Goal: Communication & Community: Answer question/provide support

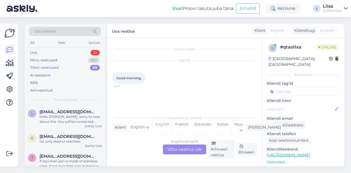
scroll to position [27, 0]
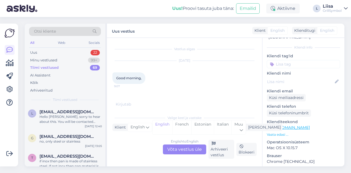
click at [178, 149] on div "English to English Võta vestlus üle" at bounding box center [184, 150] width 43 height 10
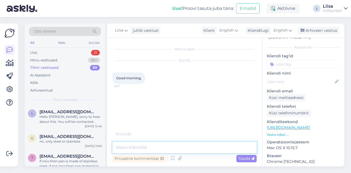
click at [150, 148] on textarea at bounding box center [185, 148] width 144 height 12
type textarea "Hi!"
type textarea "How can I help you? :)"
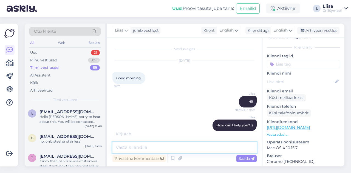
scroll to position [6, 0]
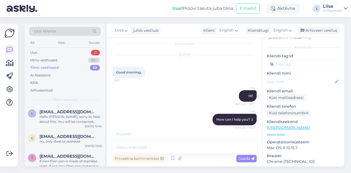
click at [310, 125] on link "[URL][DOMAIN_NAME]" at bounding box center [288, 127] width 43 height 5
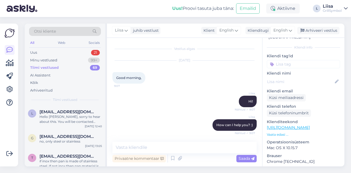
scroll to position [0, 0]
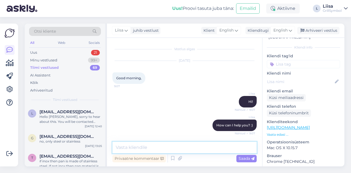
click at [149, 149] on textarea at bounding box center [185, 148] width 144 height 12
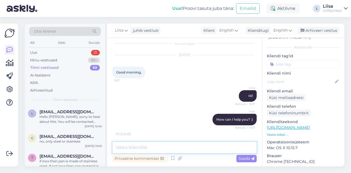
scroll to position [38, 0]
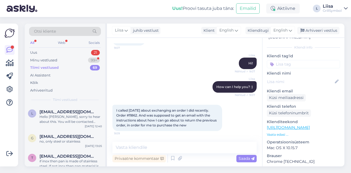
click at [135, 115] on span "I called [DATE] about exchanging an order I did recently. Order #11862. And was…" at bounding box center [166, 117] width 101 height 19
copy span "11862"
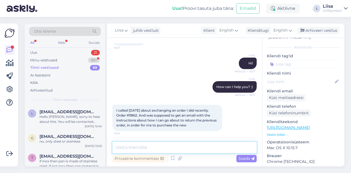
click at [175, 149] on textarea at bounding box center [185, 148] width 144 height 12
paste textarea "[EMAIL_ADDRESS][PERSON_NAME][PERSON_NAME][DOMAIN_NAME]"
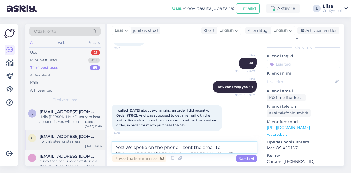
scroll to position [44, 0]
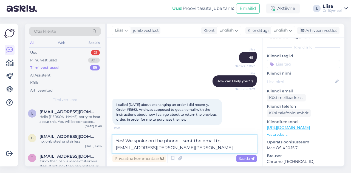
click at [211, 149] on textarea "Yes! We spoke on the phone. I sent the email to [EMAIL_ADDRESS][PERSON_NAME][PE…" at bounding box center [185, 144] width 144 height 18
click at [181, 139] on textarea "Yes! We spoke on the phone. I sent the email to [EMAIL_ADDRESS][PERSON_NAME][PE…" at bounding box center [185, 144] width 144 height 18
click at [179, 139] on textarea "Yes! We spoke on the phone. I sent the email to [EMAIL_ADDRESS][PERSON_NAME][PE…" at bounding box center [185, 144] width 144 height 18
type textarea "Yes! We spoke on the phone. :) I sent the email to [EMAIL_ADDRESS][PERSON_NAME]…"
click at [215, 147] on textarea "Yes! We spoke on the phone. :) I sent the email to [EMAIL_ADDRESS][PERSON_NAME]…" at bounding box center [185, 144] width 144 height 18
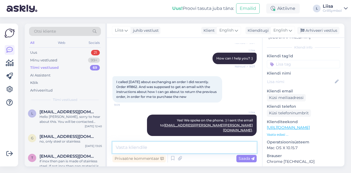
scroll to position [73, 0]
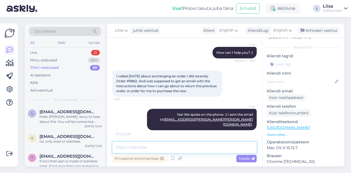
click at [144, 147] on textarea at bounding box center [185, 148] width 144 height 12
click at [144, 146] on textarea at bounding box center [185, 148] width 144 height 12
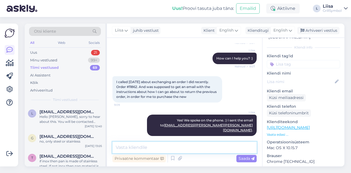
click at [144, 146] on textarea at bounding box center [185, 148] width 144 height 12
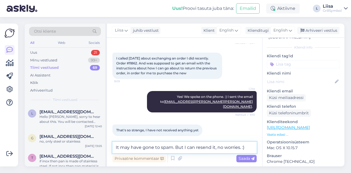
type textarea "It may have gone to spam. But I can resend it, no worries. :)"
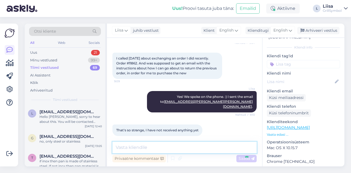
scroll to position [114, 0]
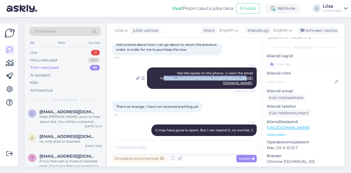
drag, startPoint x: 178, startPoint y: 79, endPoint x: 247, endPoint y: 82, distance: 68.2
click at [247, 82] on div "Liisa Yes! We spoke on the phone. :) I sent the email to [EMAIL_ADDRESS][PERSON…" at bounding box center [202, 78] width 110 height 21
copy link "[EMAIL_ADDRESS][PERSON_NAME][PERSON_NAME][DOMAIN_NAME]"
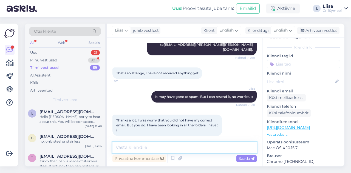
click at [161, 147] on textarea at bounding box center [185, 148] width 144 height 12
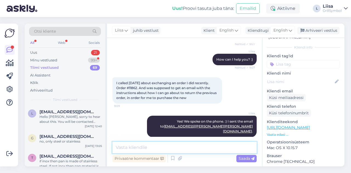
scroll to position [65, 0]
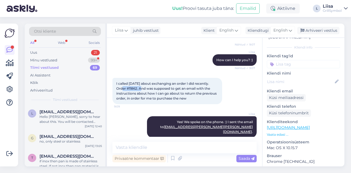
drag, startPoint x: 137, startPoint y: 88, endPoint x: 115, endPoint y: 89, distance: 22.5
click at [115, 89] on div "I called [DATE] about exchanging an order I did recently. Order #11862. And was…" at bounding box center [168, 91] width 110 height 26
copy span "Order #11862"
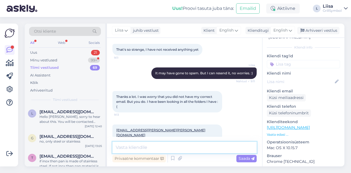
click at [133, 149] on textarea at bounding box center [185, 148] width 144 height 12
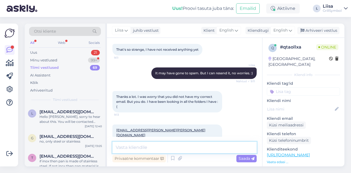
scroll to position [200, 0]
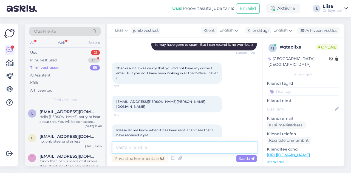
click at [138, 146] on textarea at bounding box center [185, 148] width 144 height 12
type textarea "E-mail is sent. :)"
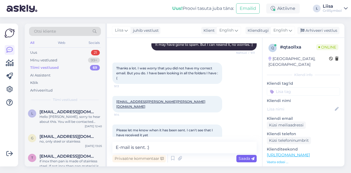
click at [251, 161] on span "Saada" at bounding box center [247, 158] width 16 height 5
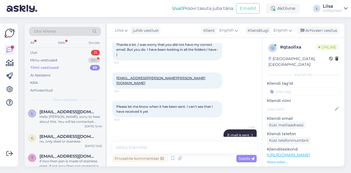
scroll to position [247, 0]
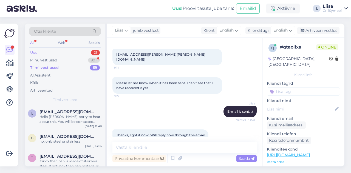
click at [68, 53] on div "Uus 21" at bounding box center [65, 53] width 72 height 8
